Goal: Transaction & Acquisition: Purchase product/service

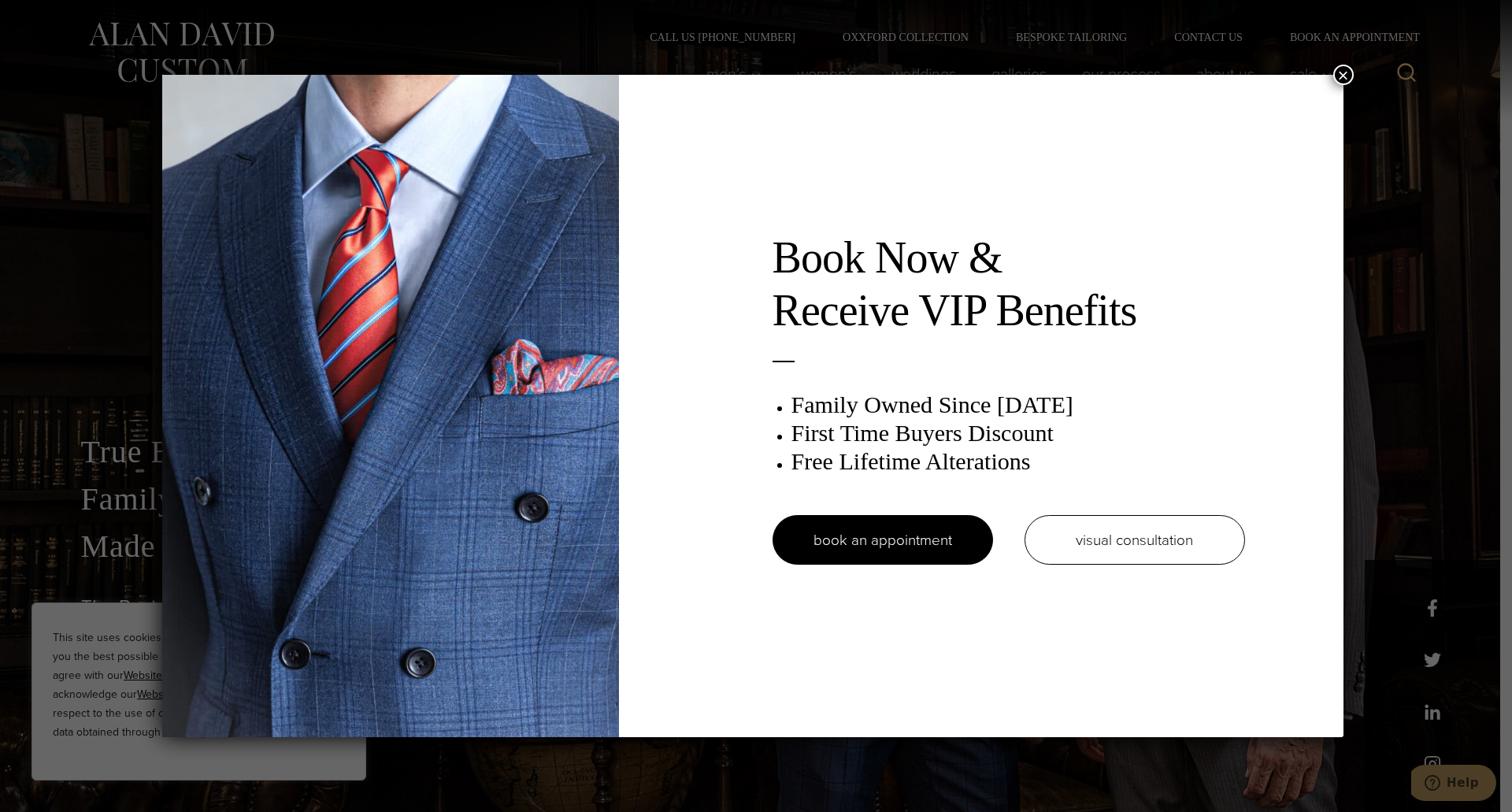
click at [1349, 74] on button "×" at bounding box center [1343, 75] width 21 height 21
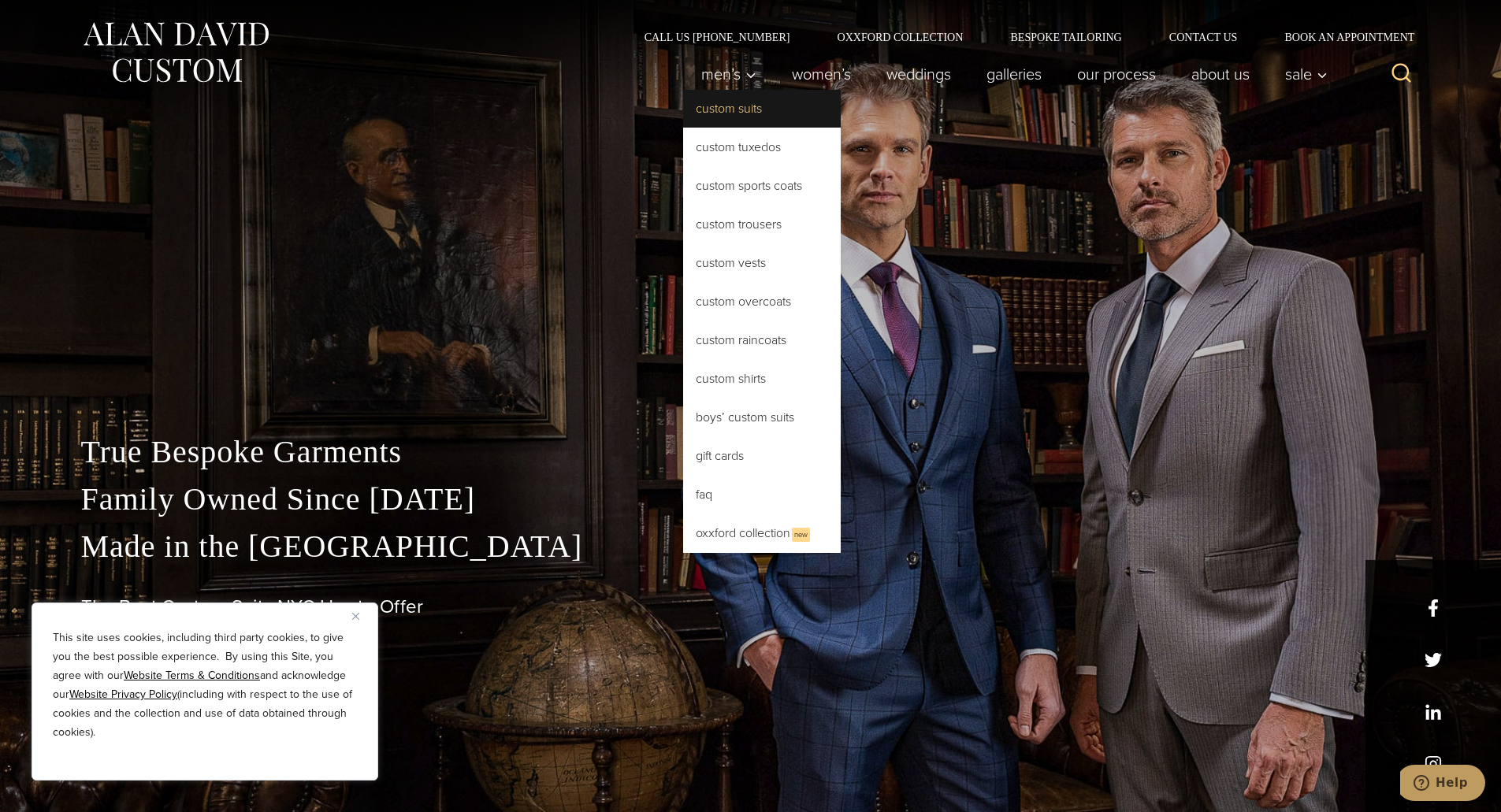
click at [741, 105] on link "Custom Suits" at bounding box center [762, 109] width 157 height 38
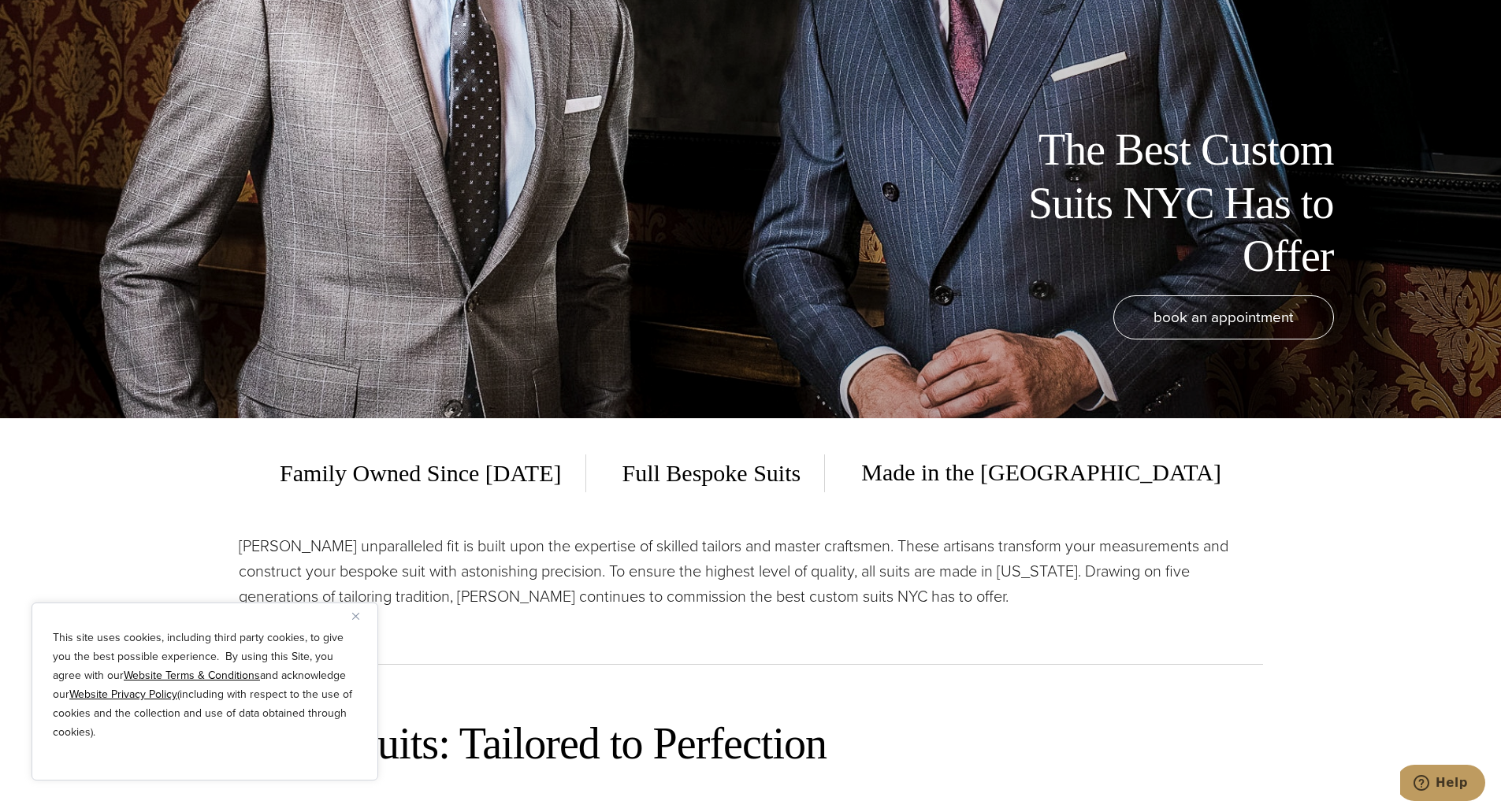
scroll to position [315, 0]
